Goal: Task Accomplishment & Management: Manage account settings

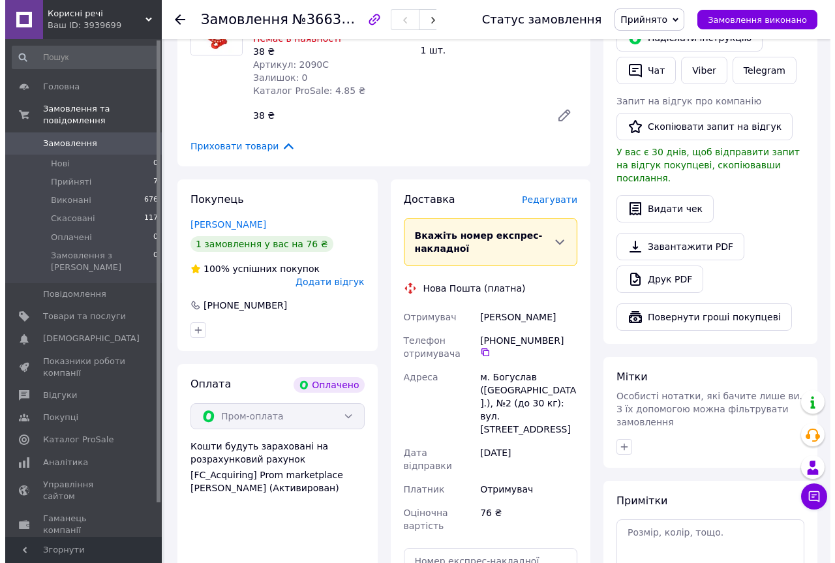
scroll to position [313, 0]
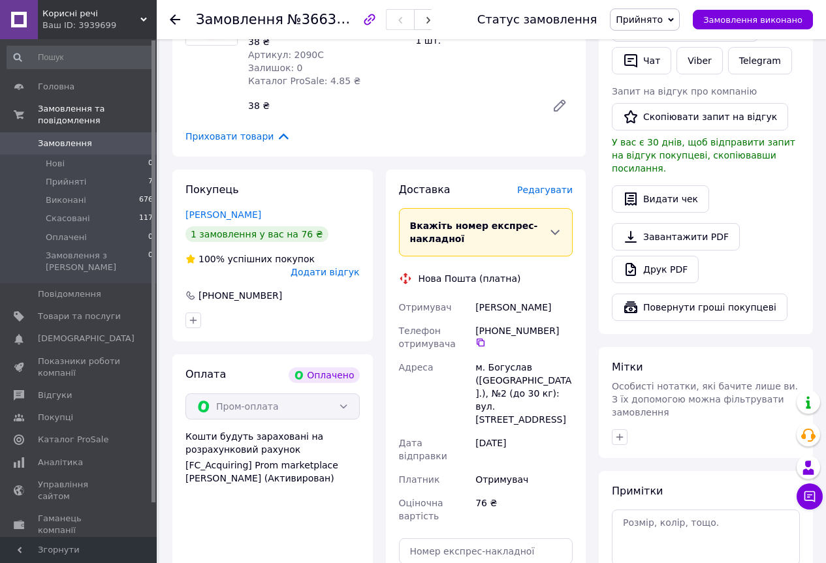
click at [540, 188] on span "Редагувати" at bounding box center [544, 190] width 55 height 10
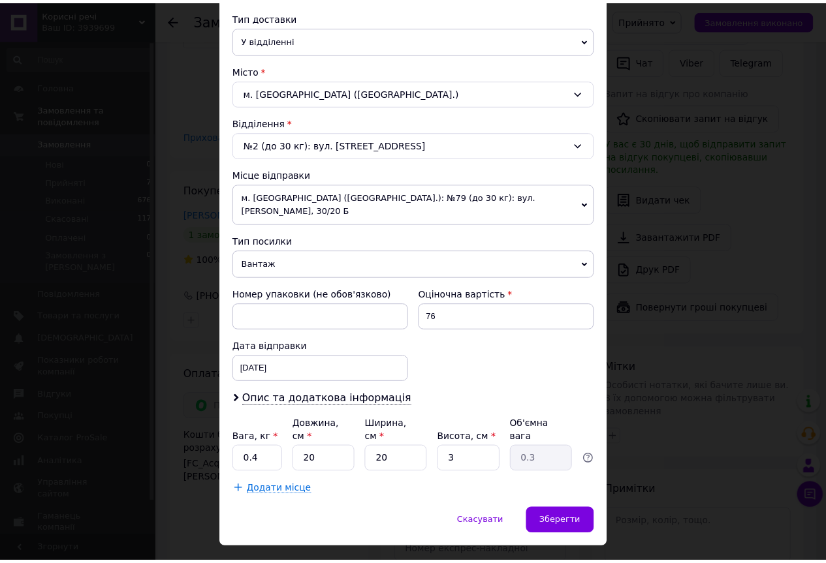
scroll to position [303, 0]
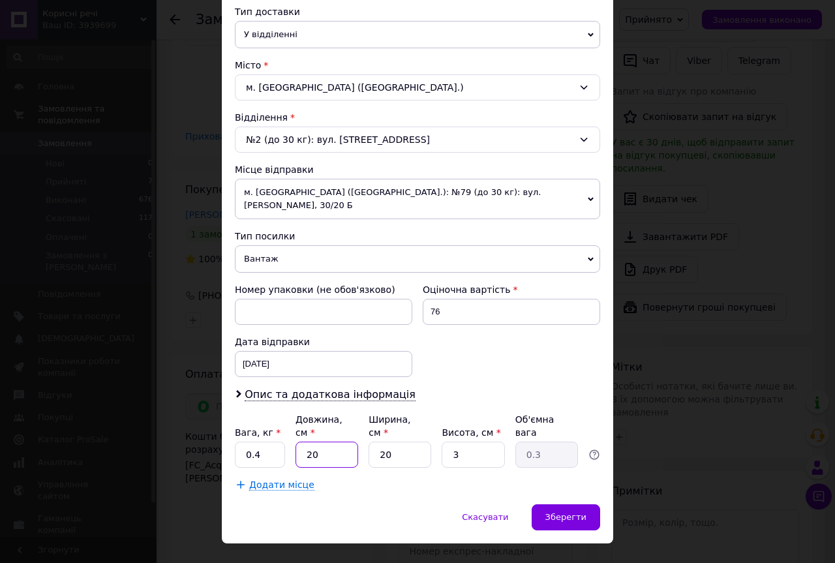
click at [317, 442] on input "20" at bounding box center [327, 455] width 63 height 26
type input "2"
type input "0.1"
type input "25"
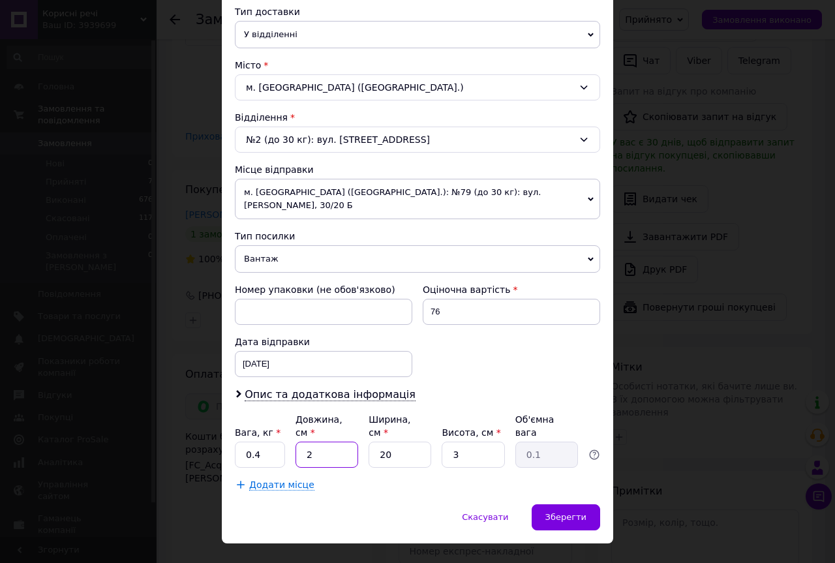
type input "0.38"
type input "25"
click at [469, 442] on input "3" at bounding box center [473, 455] width 63 height 26
type input "5"
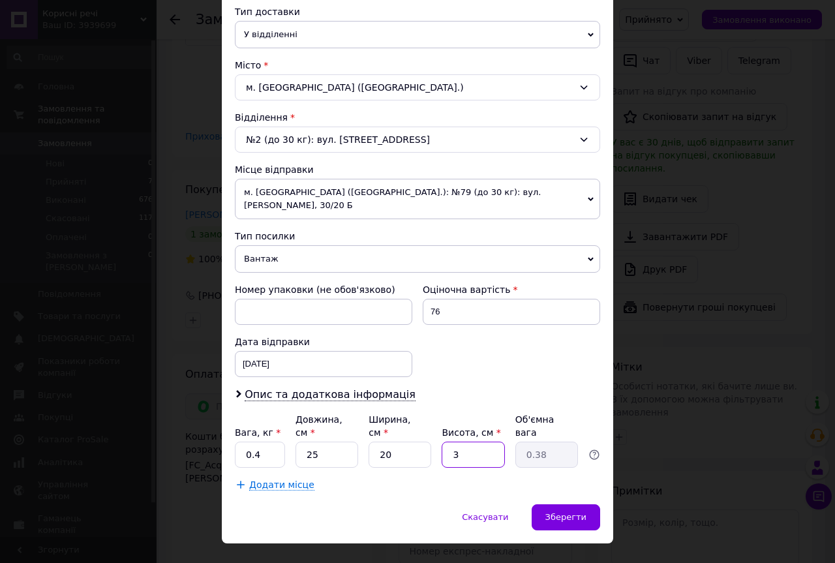
type input "0.63"
type input "5"
click at [581, 512] on span "Зберегти" at bounding box center [566, 517] width 41 height 10
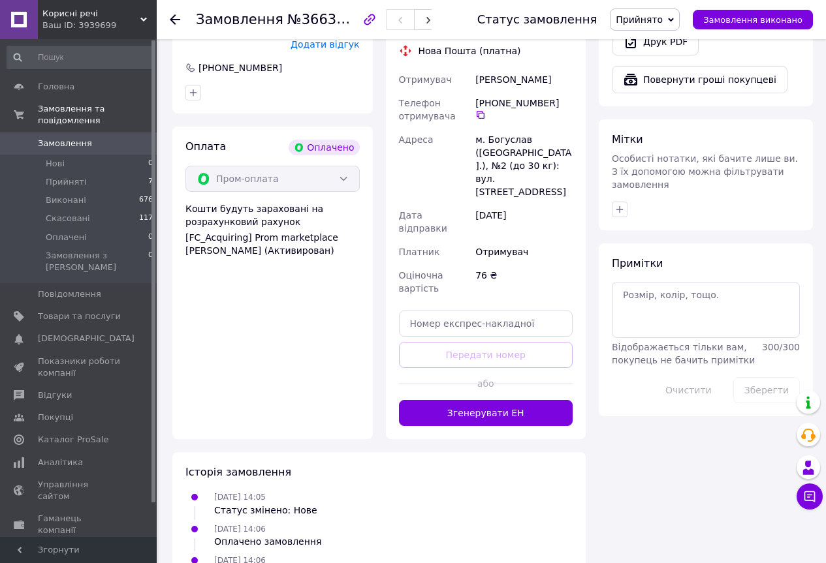
scroll to position [559, 0]
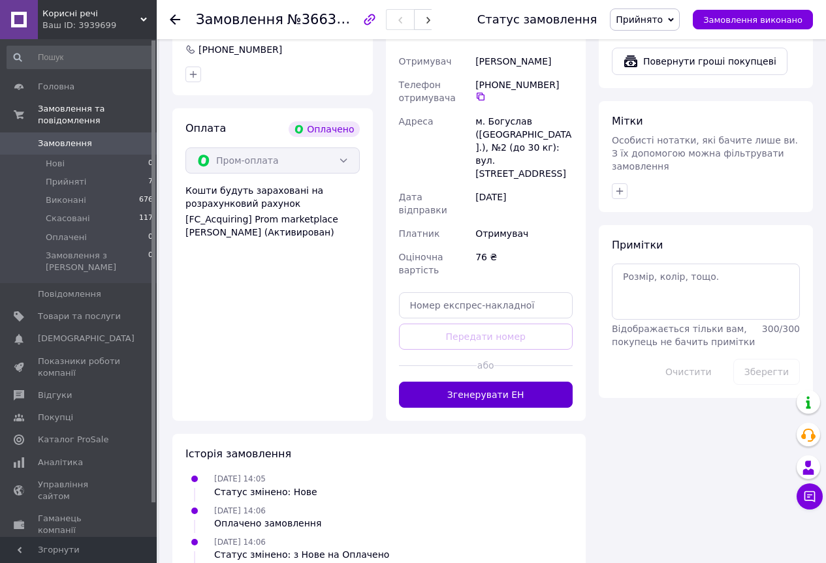
click at [510, 382] on button "Згенерувати ЕН" at bounding box center [486, 395] width 174 height 26
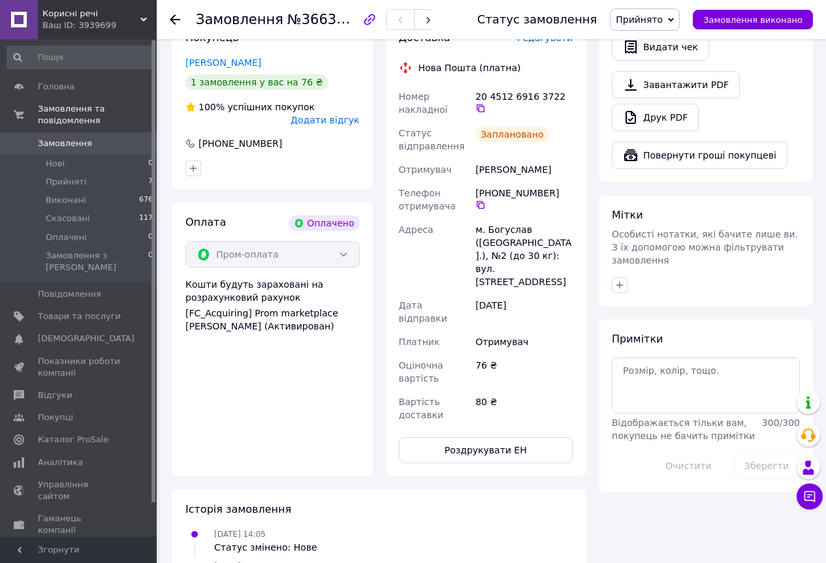
scroll to position [460, 0]
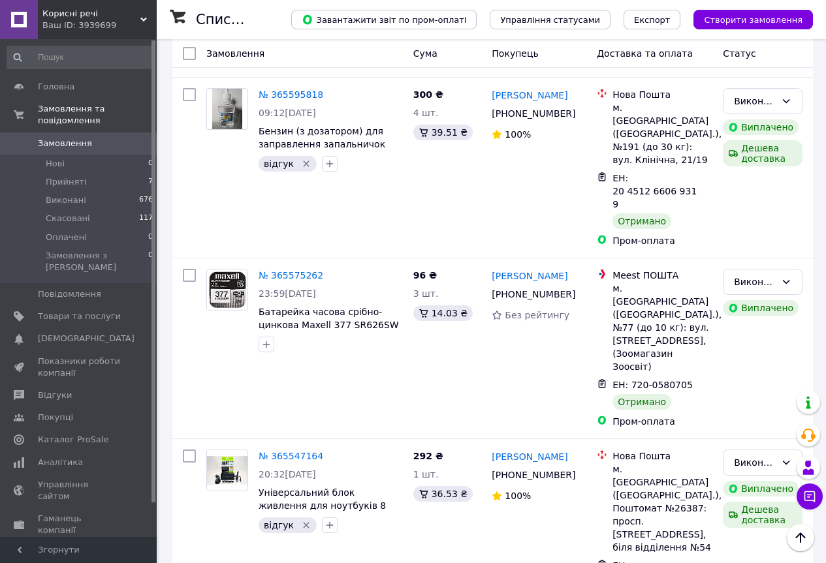
scroll to position [2535, 0]
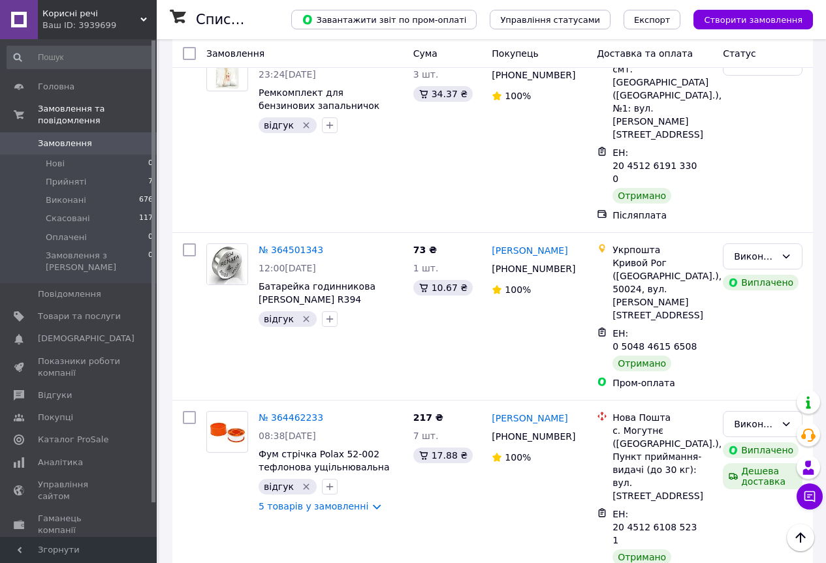
scroll to position [2642, 0]
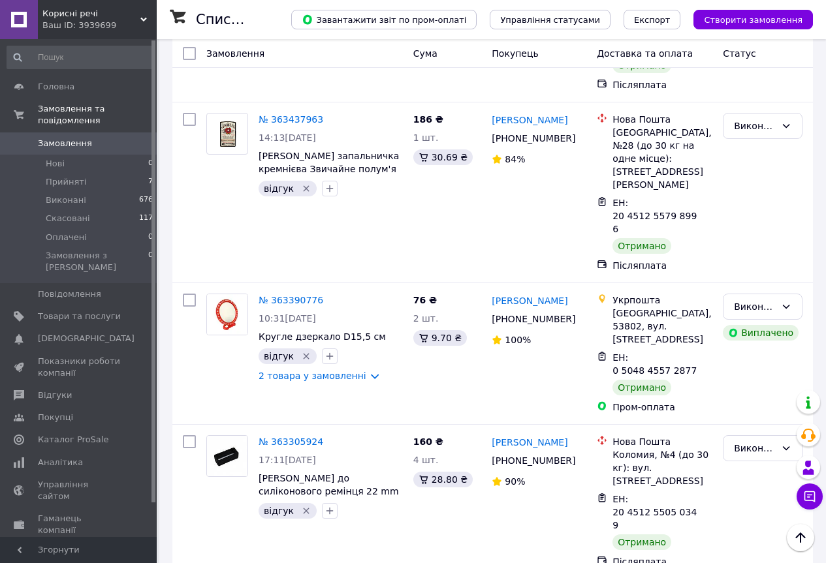
scroll to position [2569, 0]
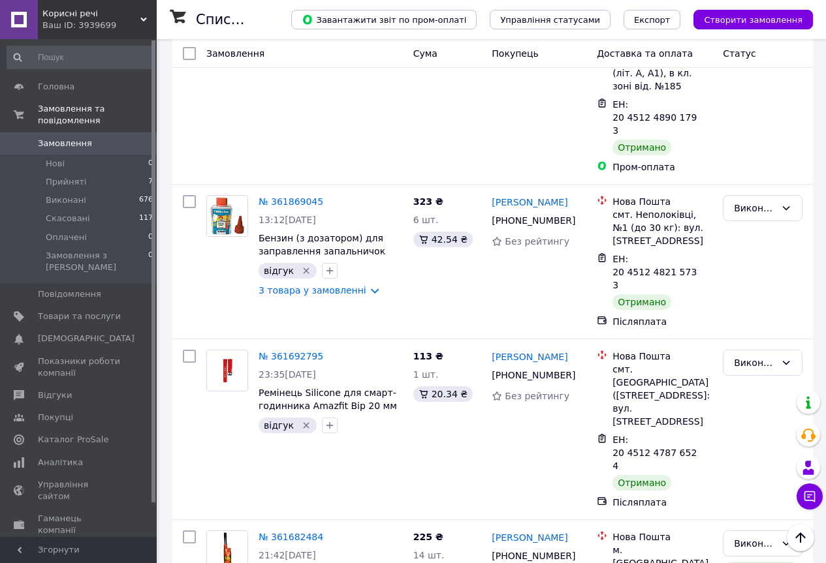
scroll to position [2629, 0]
